Goal: Task Accomplishment & Management: Manage account settings

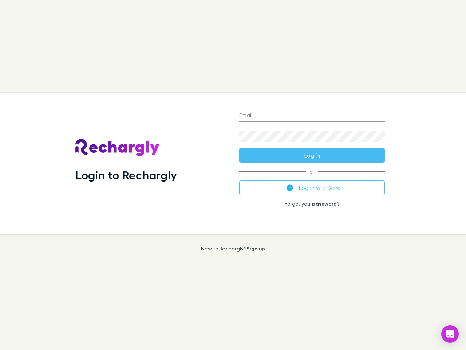
click at [233, 175] on div "Login to Rechargly" at bounding box center [152, 162] width 164 height 141
click at [312, 116] on input "Email" at bounding box center [312, 116] width 146 height 12
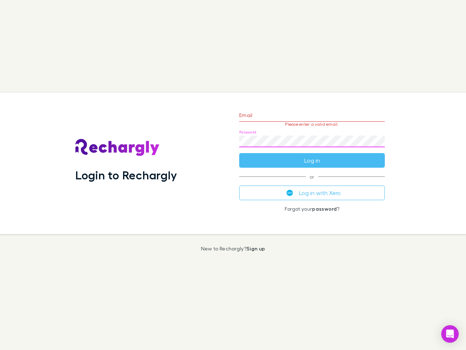
click at [312, 155] on form "Email Please enter a valid email. Password Log in" at bounding box center [312, 135] width 146 height 63
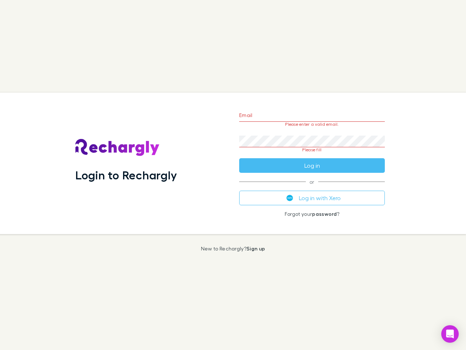
click at [312, 187] on div "Email Please enter a valid email. Password Please fill Log in or Log in with Xe…" at bounding box center [311, 162] width 157 height 141
click at [450, 333] on icon "Open Intercom Messenger" at bounding box center [450, 333] width 8 height 9
